Goal: Check status: Check status

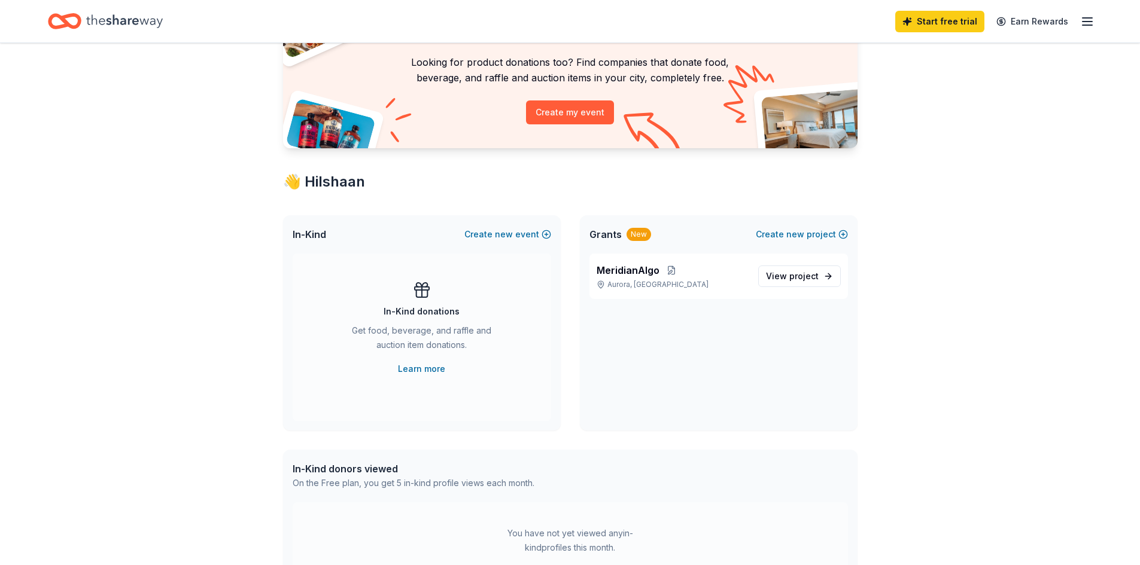
scroll to position [120, 0]
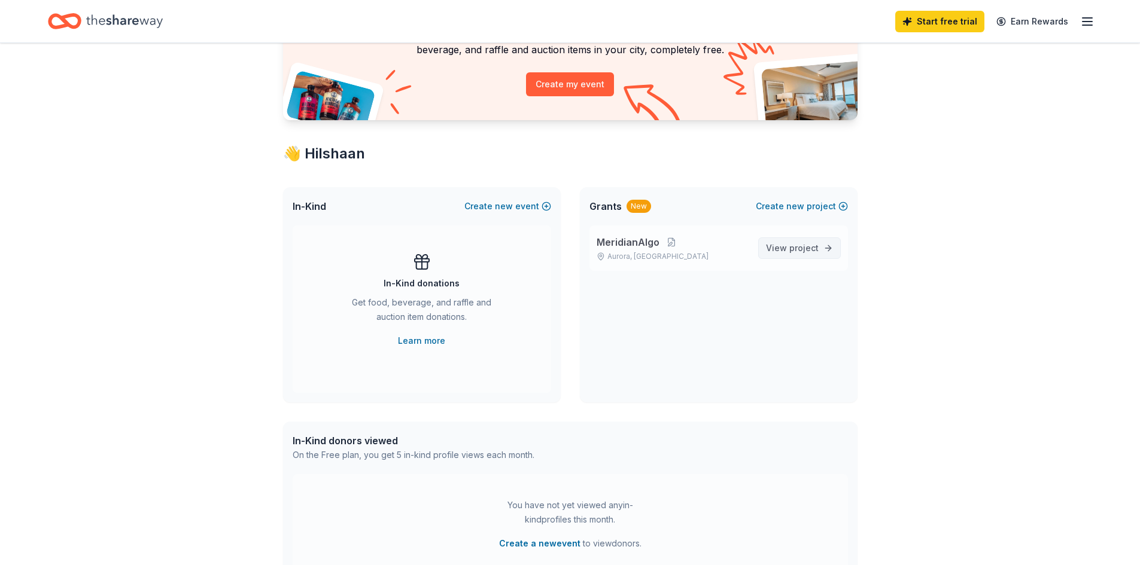
click at [780, 243] on span "View project" at bounding box center [792, 248] width 53 height 14
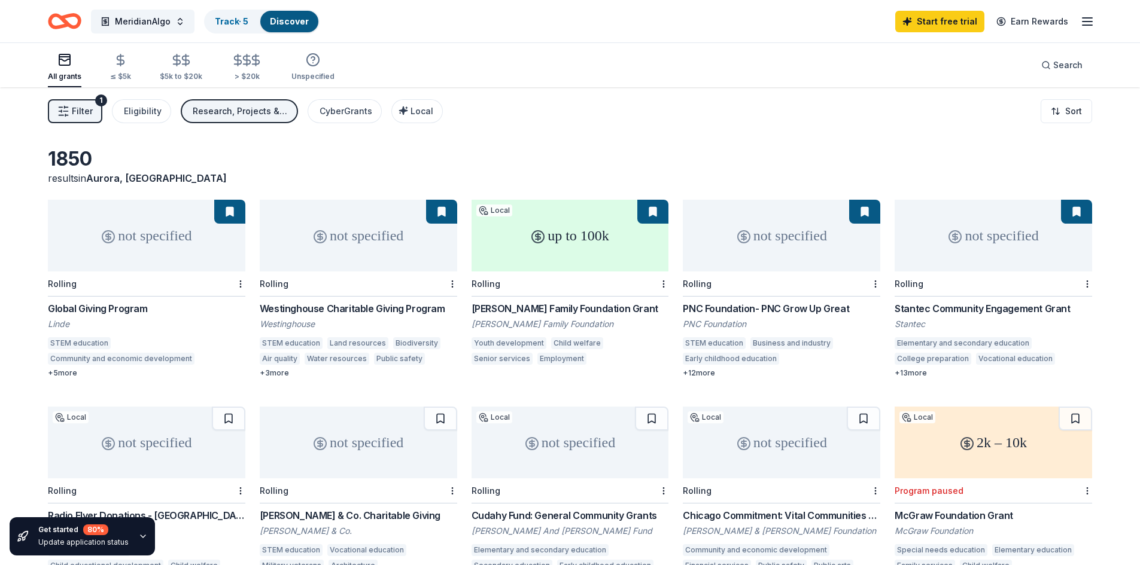
click at [115, 307] on div "Global Giving Program" at bounding box center [146, 308] width 197 height 14
click at [398, 306] on div "Westinghouse Charitable Giving Program" at bounding box center [358, 308] width 197 height 14
click at [441, 213] on button at bounding box center [441, 212] width 31 height 24
click at [439, 215] on button at bounding box center [441, 212] width 31 height 24
click at [131, 530] on div "Get started 80 % Update application status" at bounding box center [82, 536] width 145 height 38
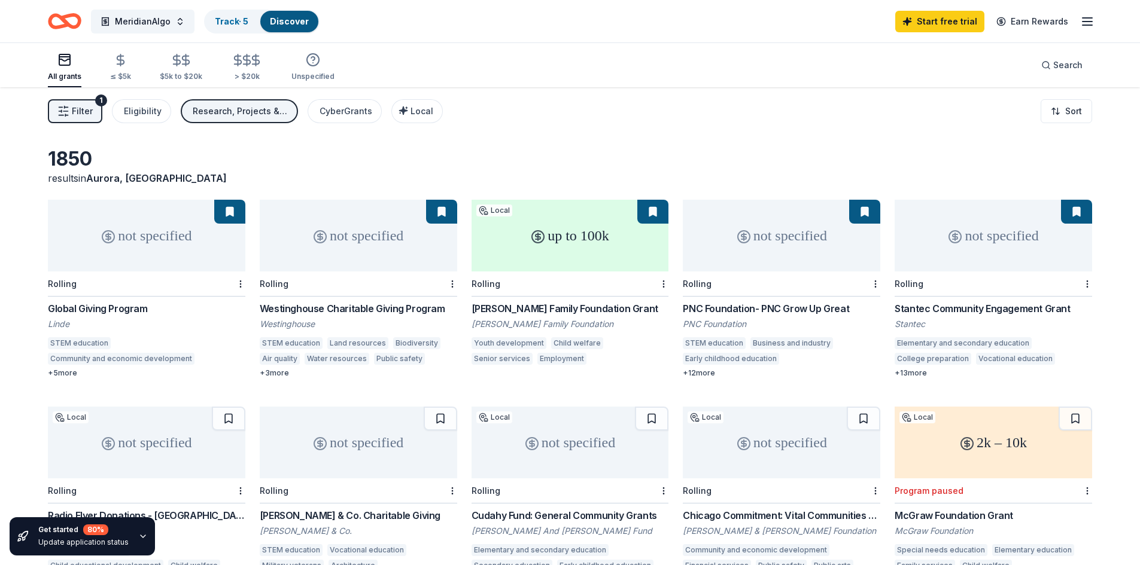
click at [138, 541] on icon "button" at bounding box center [143, 537] width 10 height 10
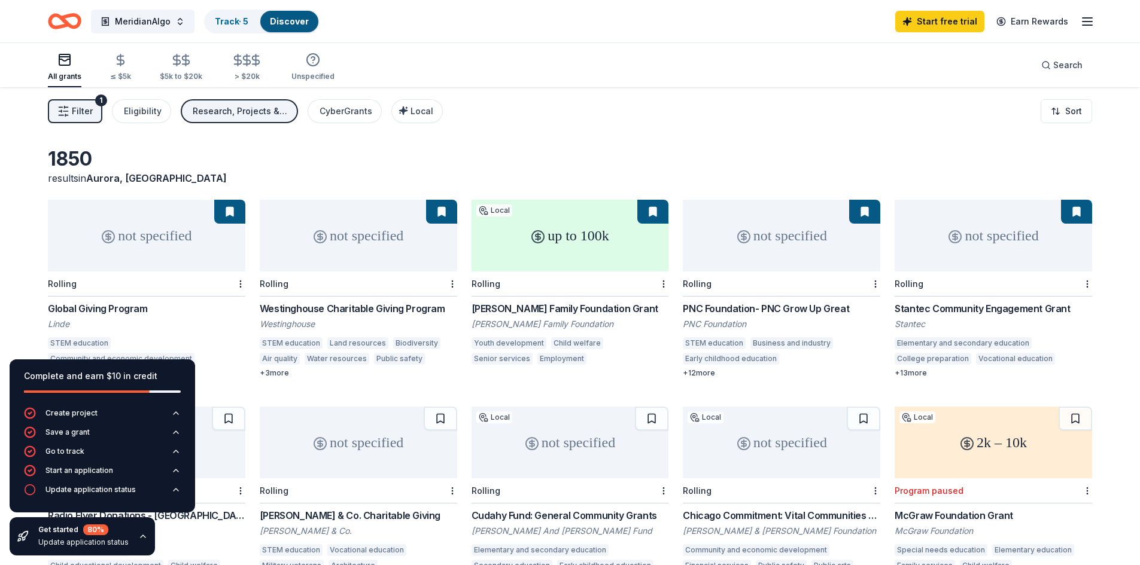
click at [930, 151] on div "1850 results in Aurora, IL" at bounding box center [570, 166] width 1044 height 38
click at [157, 490] on button "Update application status" at bounding box center [102, 493] width 157 height 19
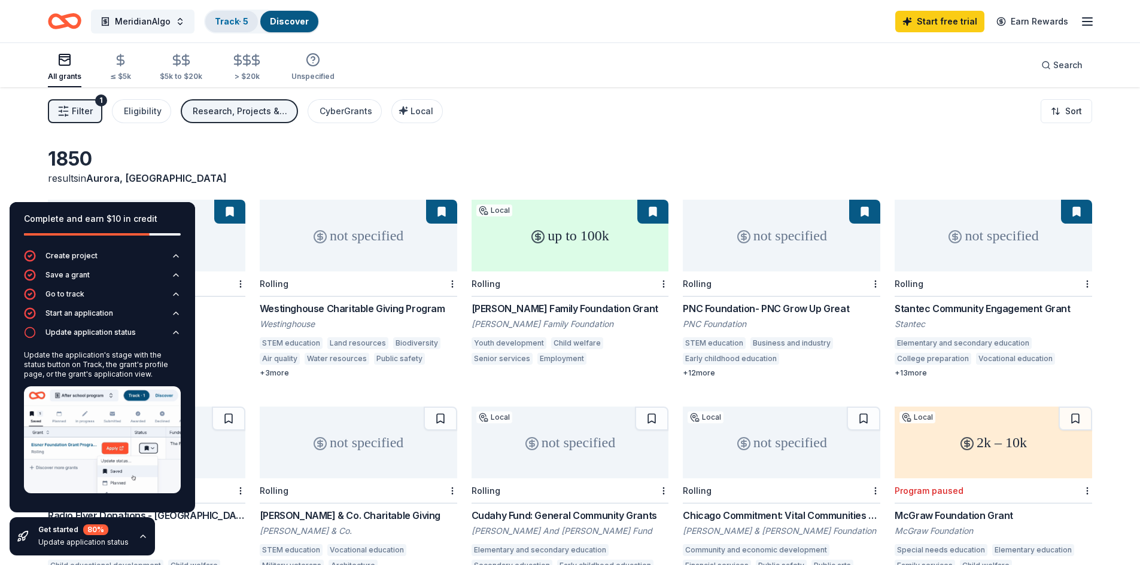
click at [238, 20] on link "Track · 5" at bounding box center [231, 21] width 33 height 10
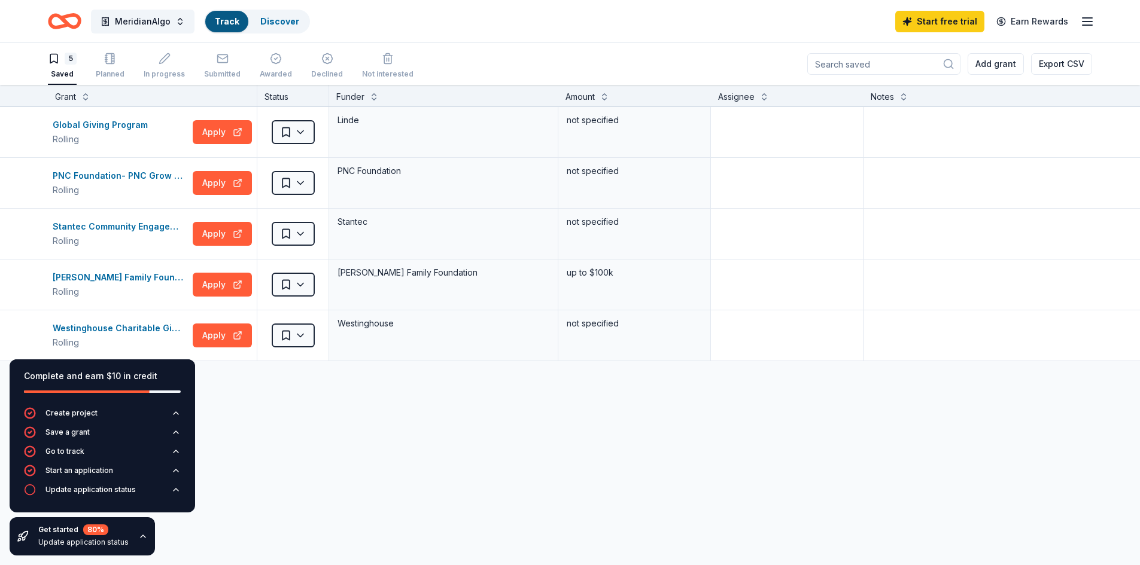
click at [226, 21] on link "Track" at bounding box center [227, 21] width 24 height 10
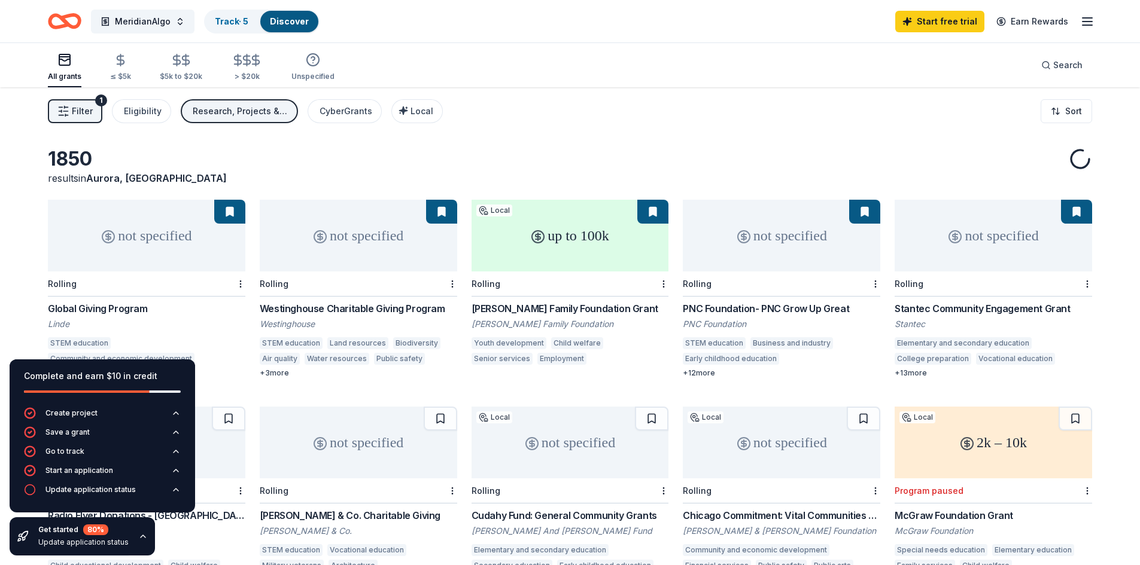
drag, startPoint x: 226, startPoint y: 21, endPoint x: 569, endPoint y: 162, distance: 370.5
click at [244, 11] on div "Track · 5" at bounding box center [231, 22] width 53 height 22
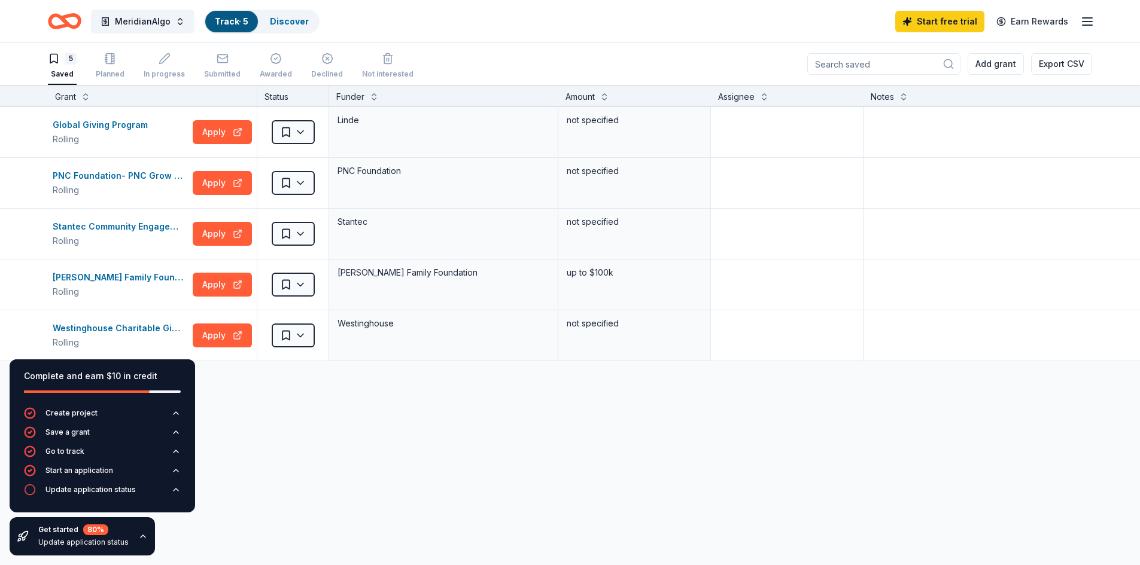
click at [232, 20] on link "Track · 5" at bounding box center [231, 21] width 33 height 10
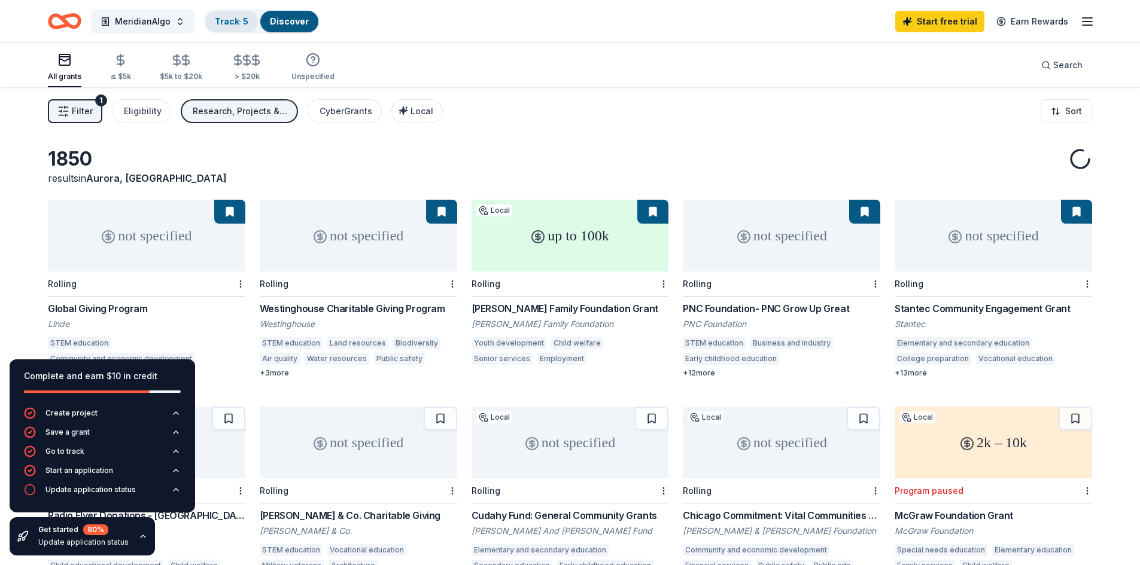
click at [228, 22] on link "Track · 5" at bounding box center [231, 21] width 33 height 10
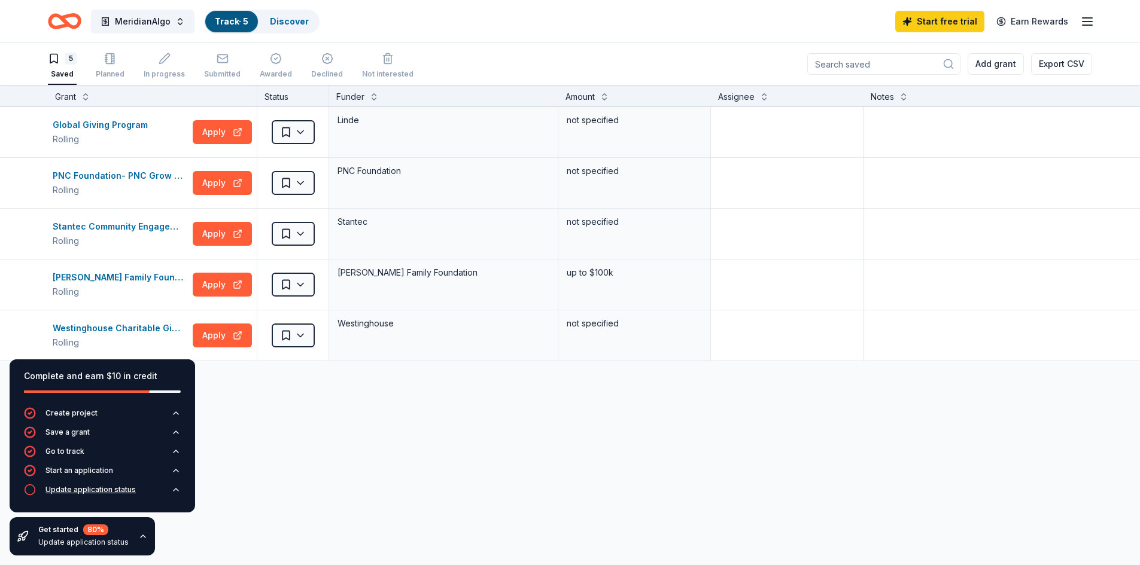
click at [154, 485] on button "Update application status" at bounding box center [102, 493] width 157 height 19
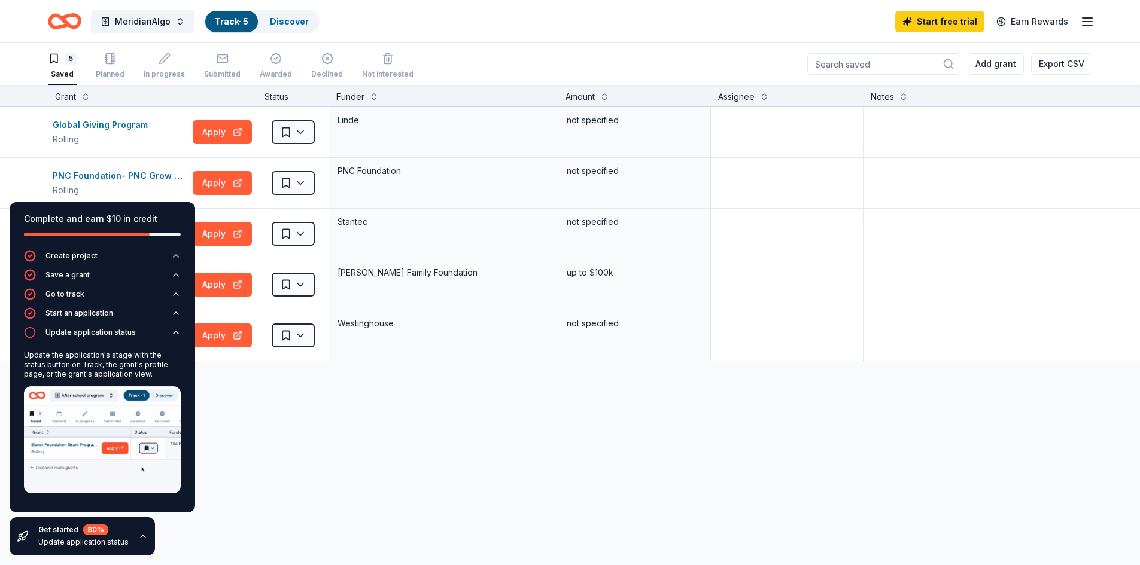
click at [297, 339] on html "MeridianAlgo Track · 5 Discover Start free trial Earn Rewards 5 Saved Planned I…" at bounding box center [570, 282] width 1140 height 565
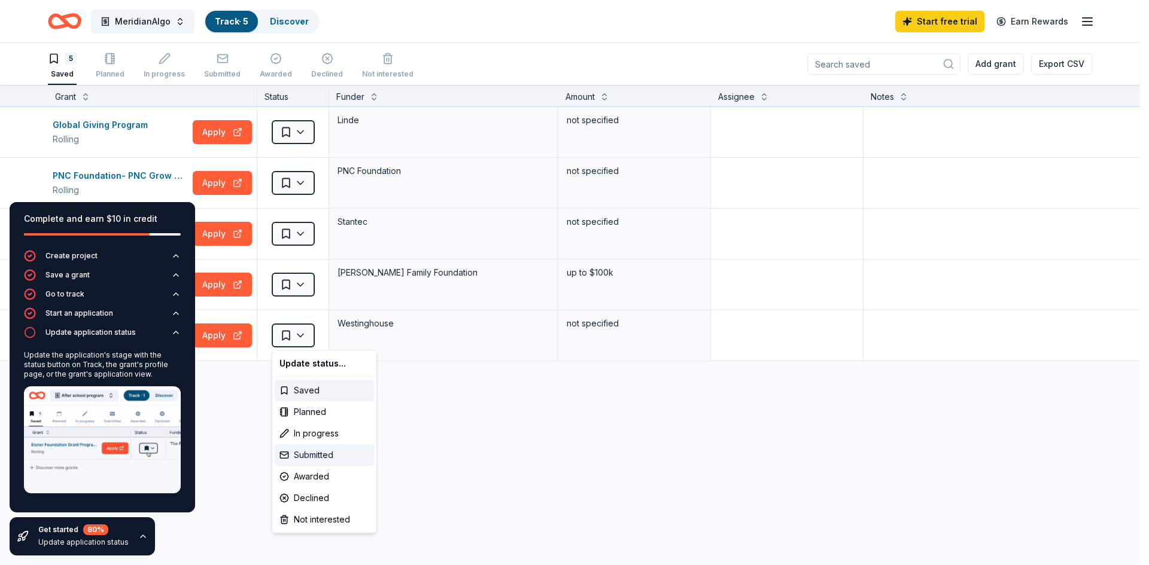
click at [329, 455] on div "Submitted" at bounding box center [324, 455] width 99 height 22
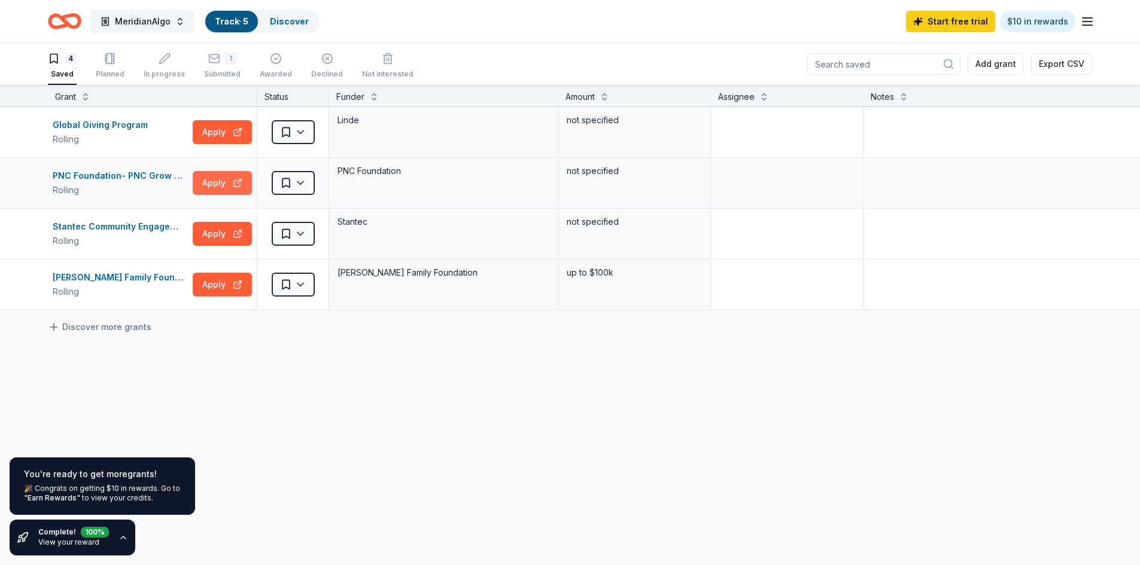
click at [232, 181] on button "Apply" at bounding box center [222, 183] width 59 height 24
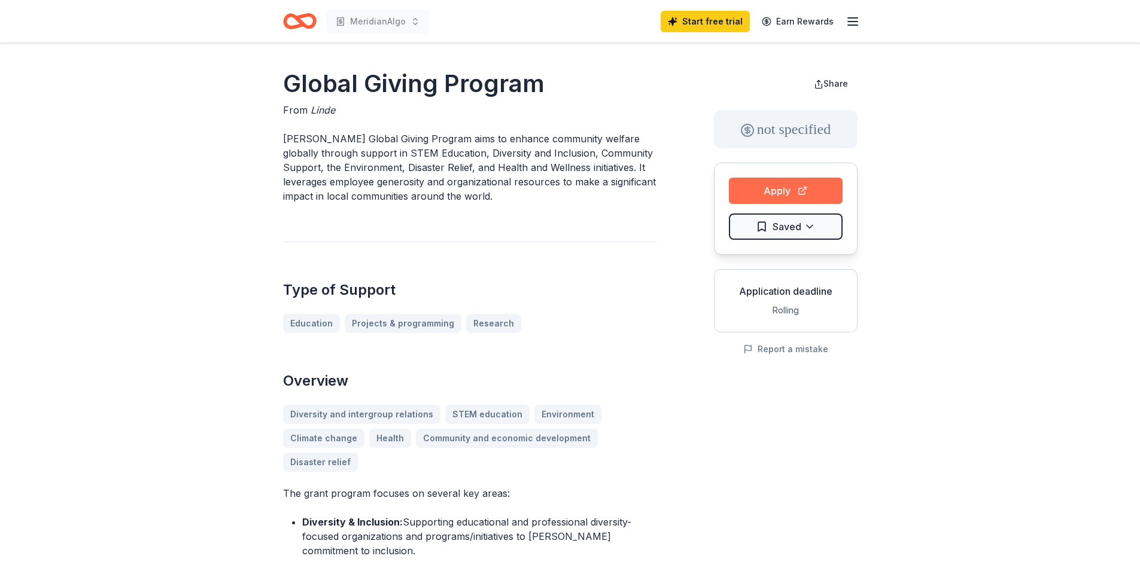
click at [780, 181] on button "Apply" at bounding box center [786, 191] width 114 height 26
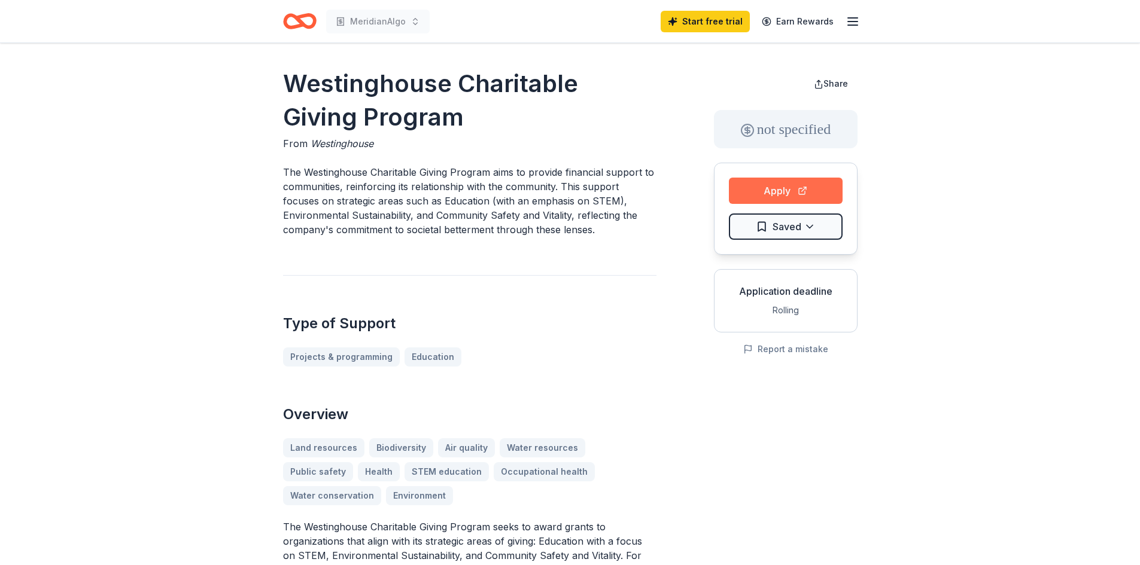
click at [794, 192] on button "Apply" at bounding box center [786, 191] width 114 height 26
